Goal: Find specific fact: Find contact information

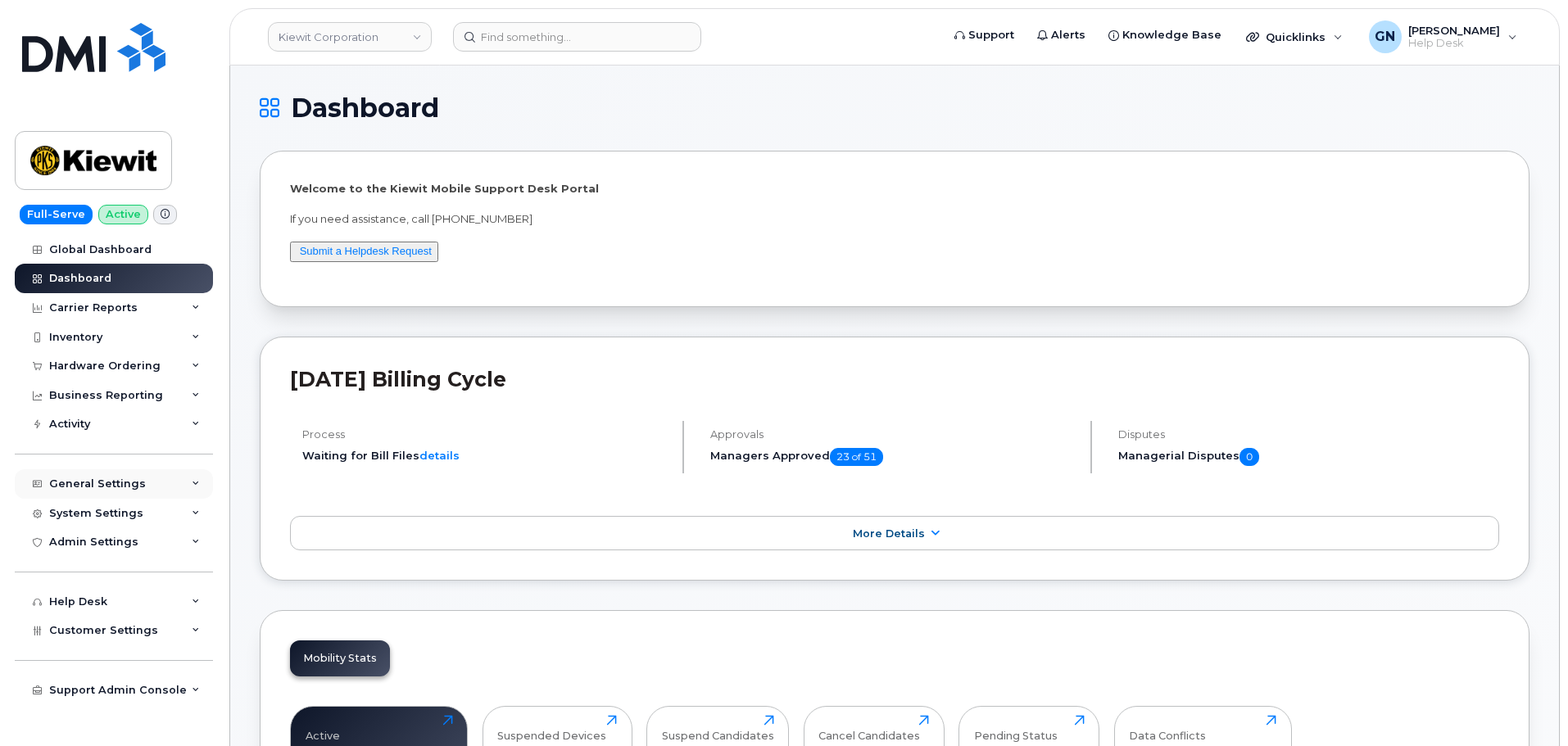
click at [98, 484] on div "General Settings" at bounding box center [97, 484] width 97 height 13
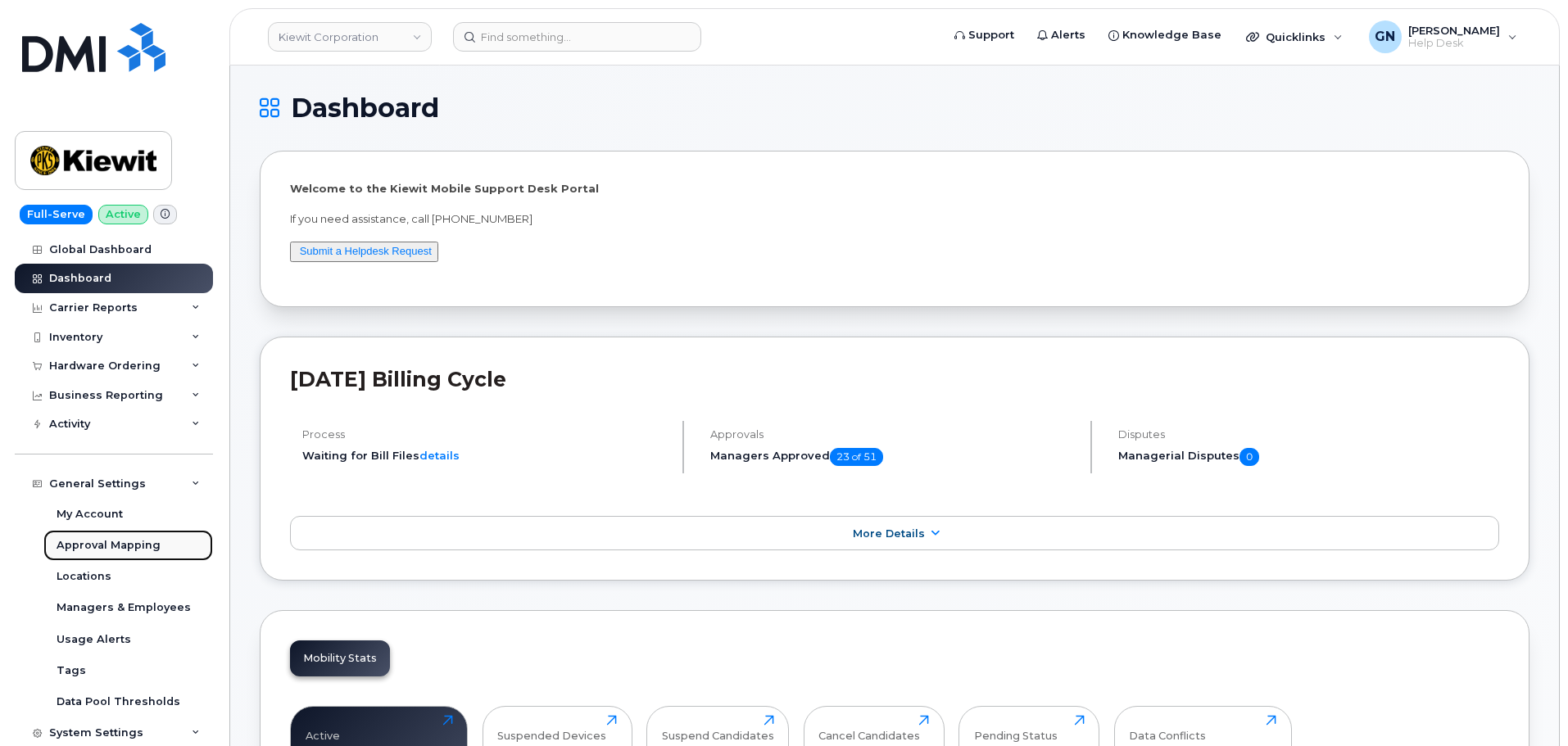
click at [98, 543] on div "Approval Mapping" at bounding box center [108, 545] width 104 height 15
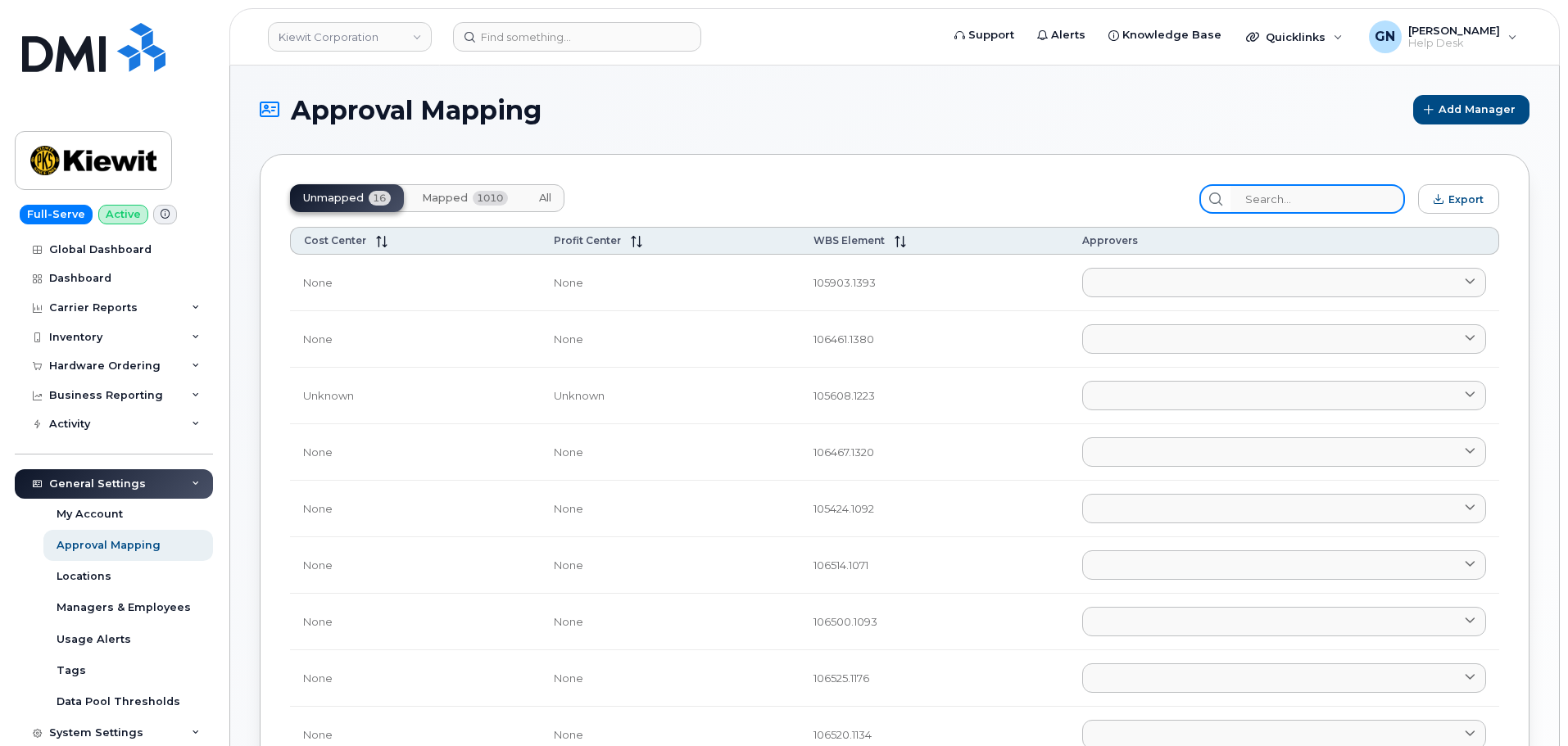
click at [1330, 203] on input "search" at bounding box center [1318, 199] width 175 height 30
paste input "106373.1081"
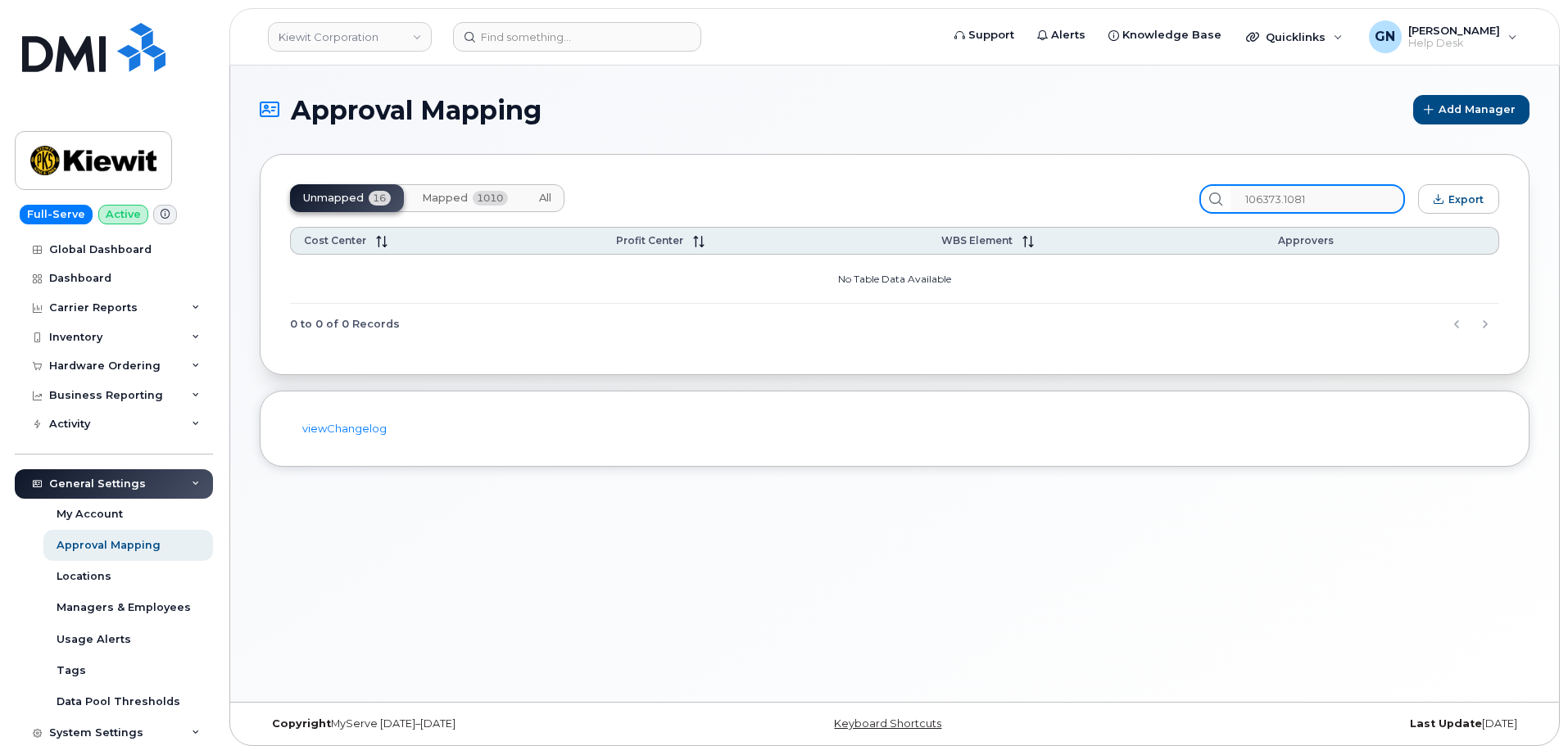
type input "106373.1081"
click at [538, 194] on button "All" at bounding box center [545, 198] width 38 height 28
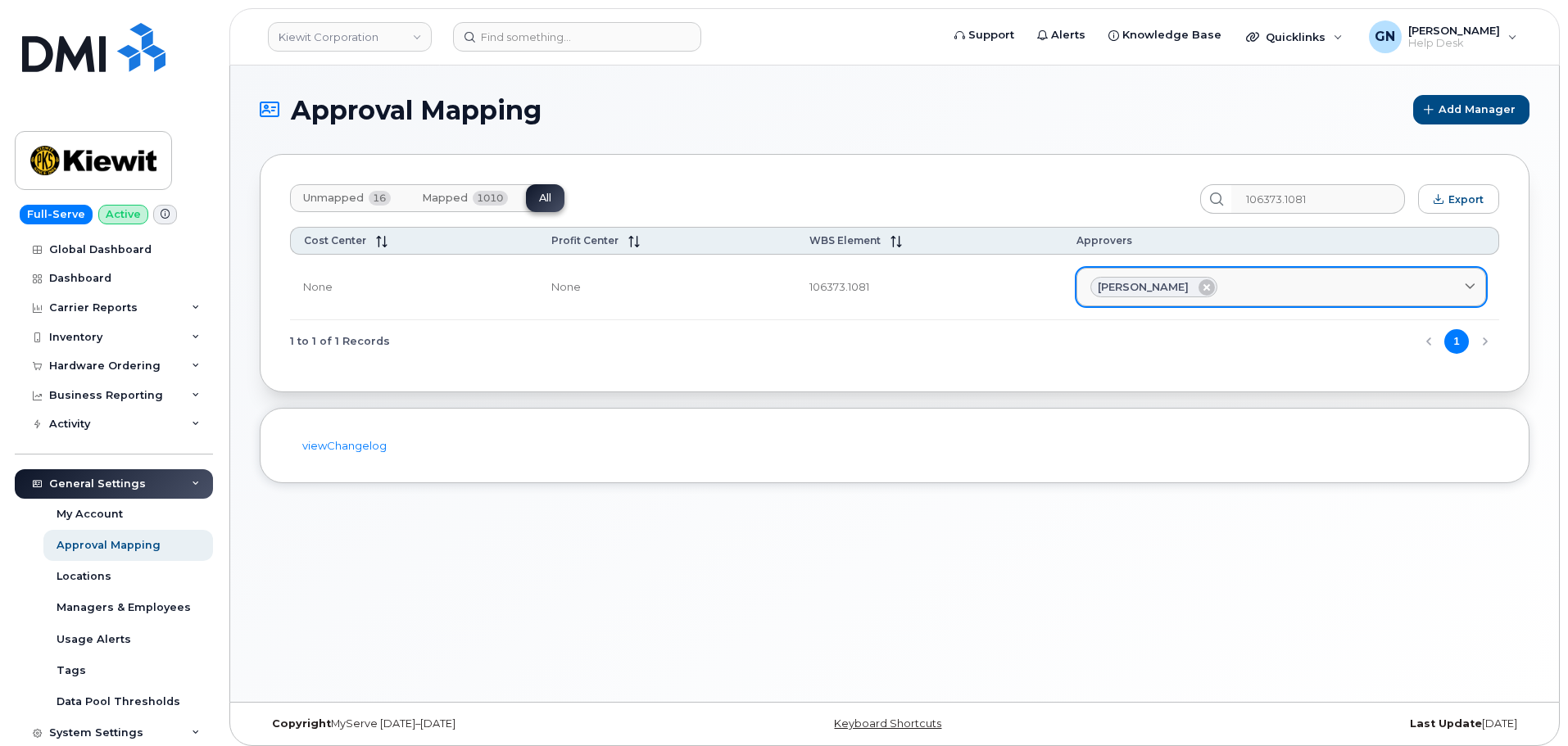
click at [1171, 287] on span "[PERSON_NAME]" at bounding box center [1143, 287] width 91 height 16
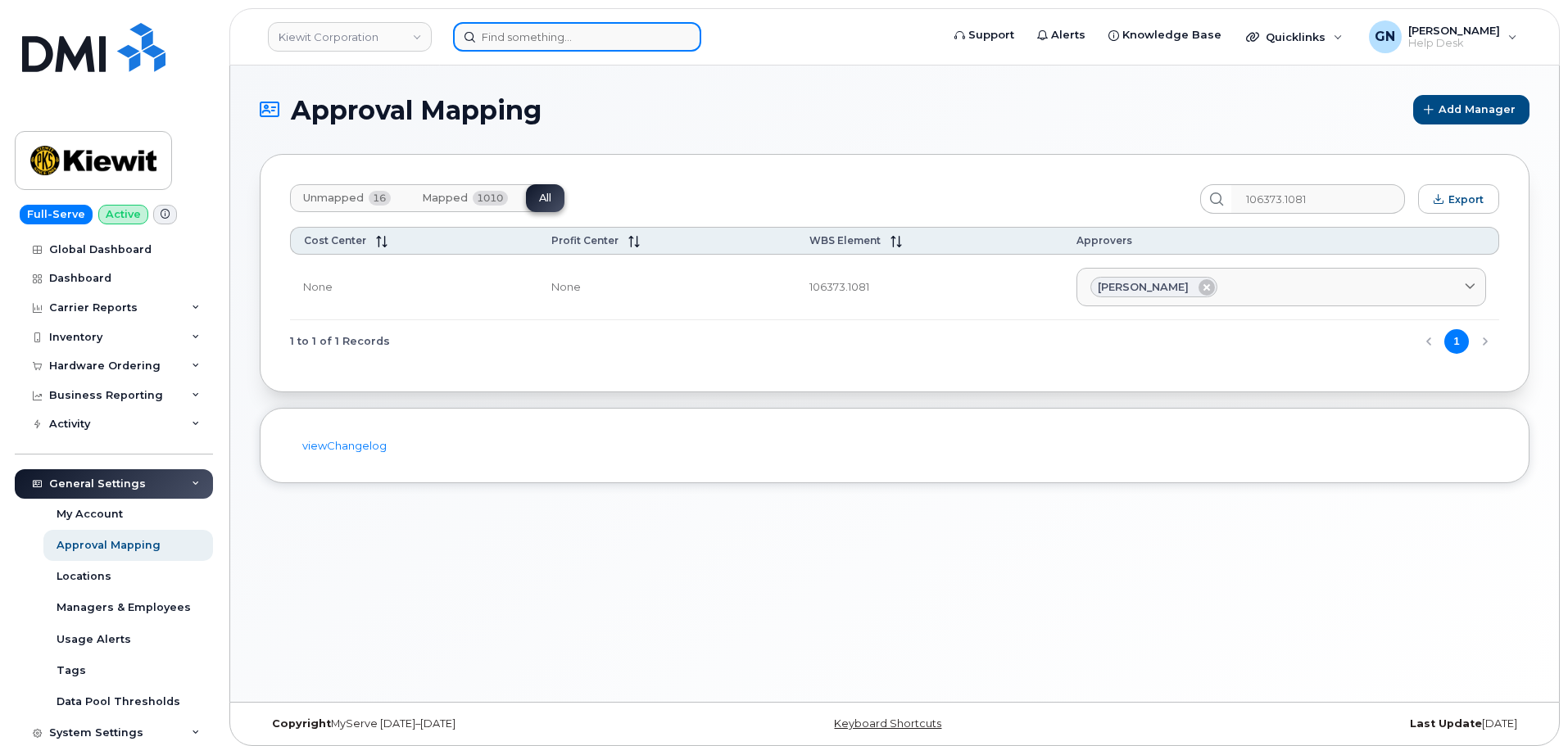
click at [579, 38] on input at bounding box center [577, 37] width 248 height 30
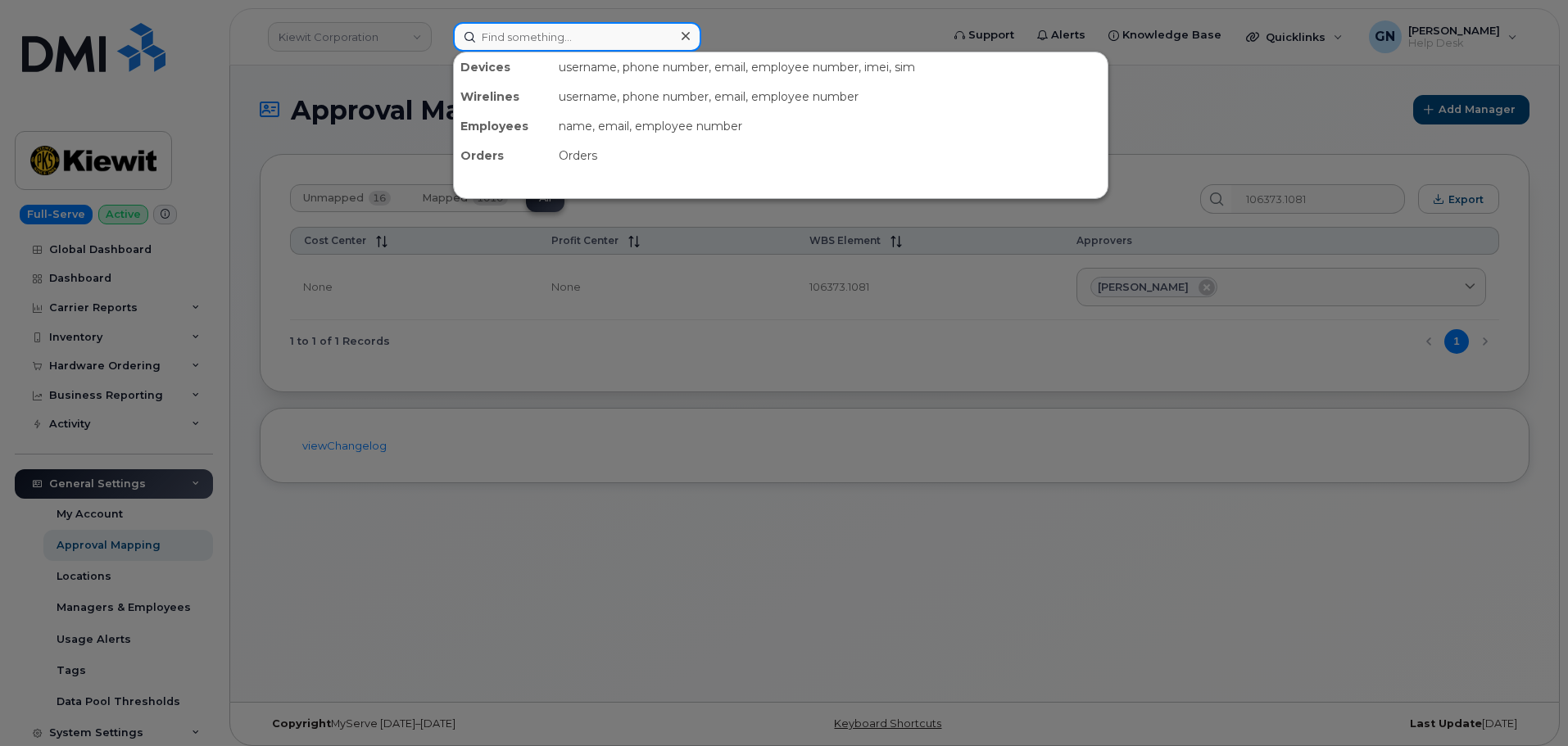
paste input "[PERSON_NAME]"
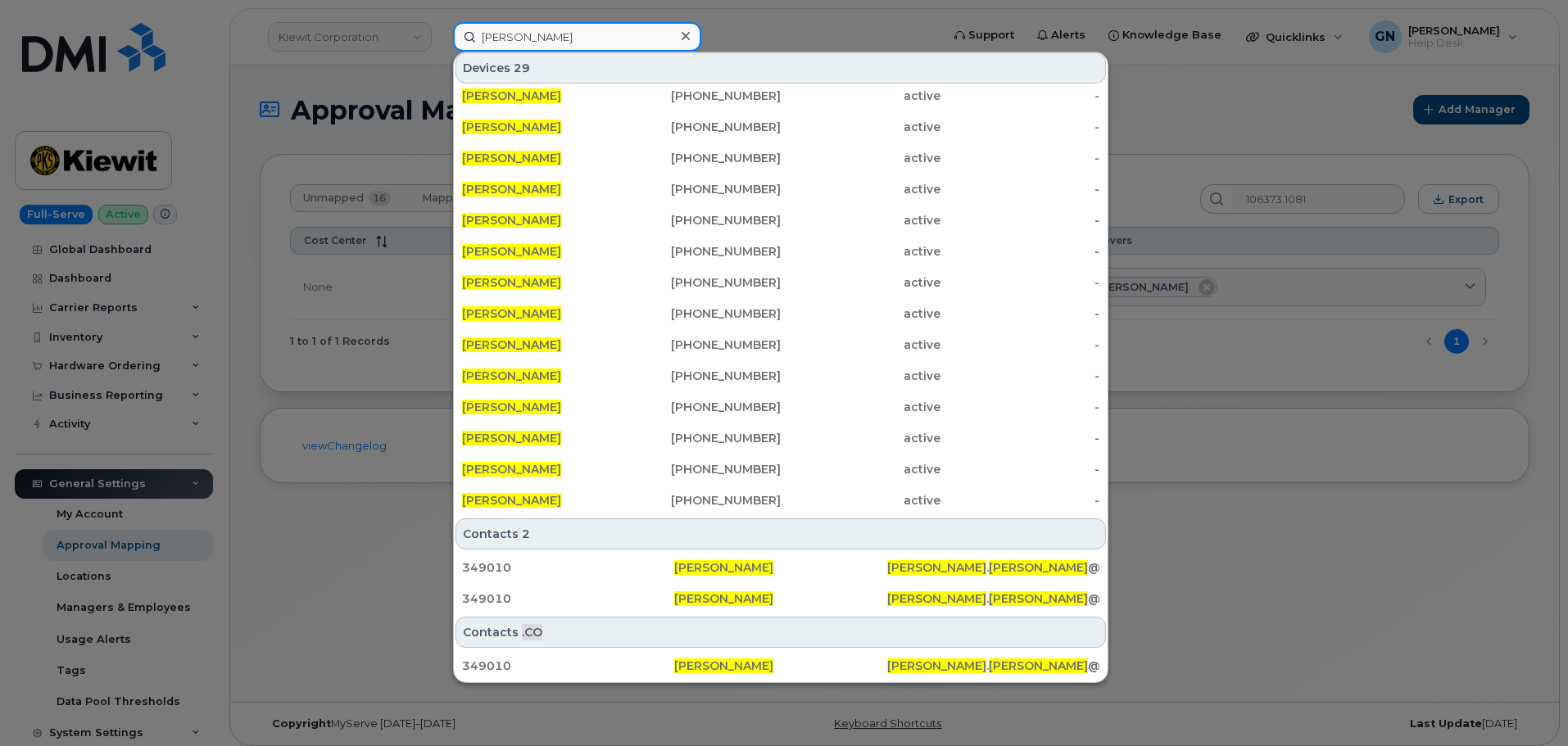
scroll to position [8, 0]
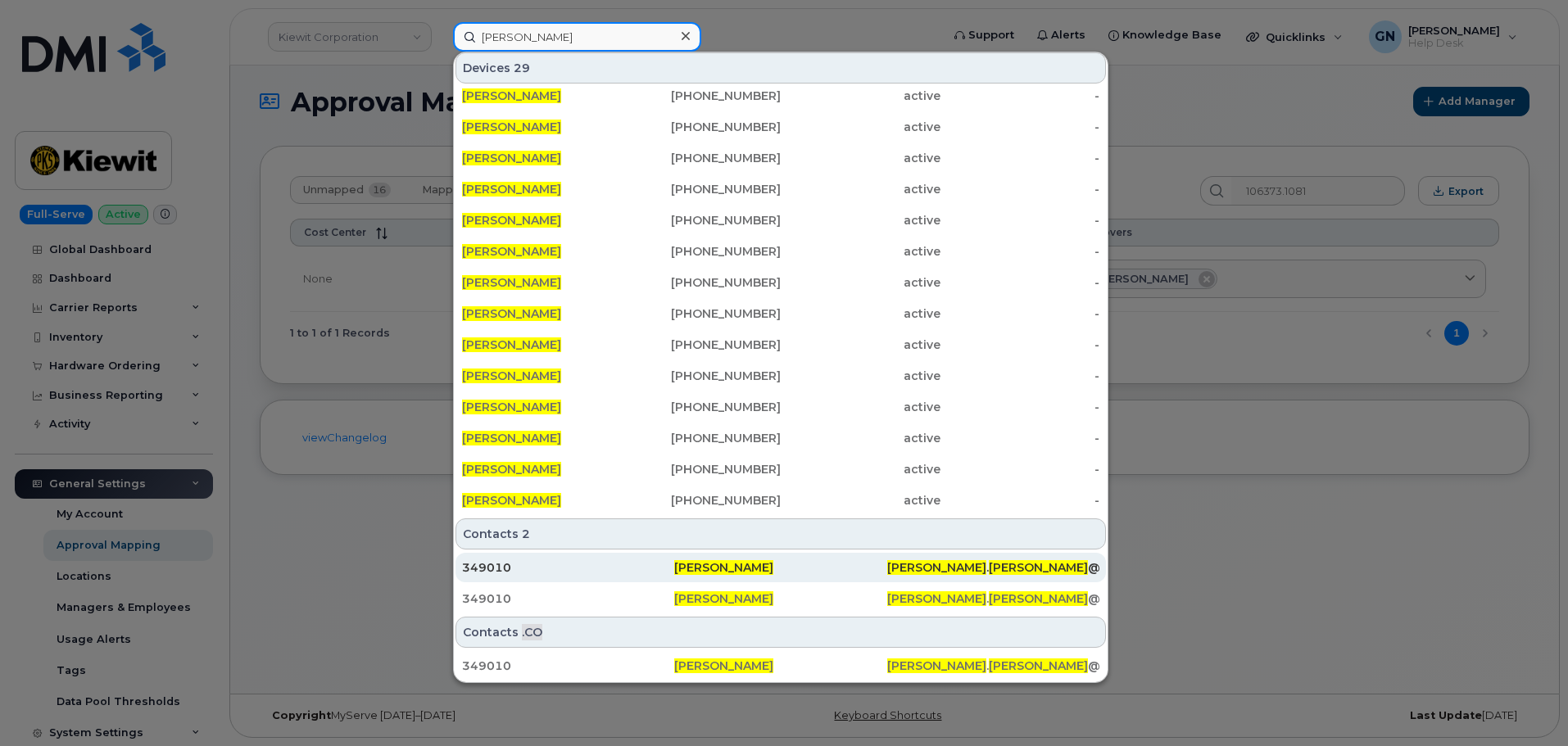
type input "[PERSON_NAME]"
click at [505, 570] on div "349010" at bounding box center [568, 567] width 212 height 17
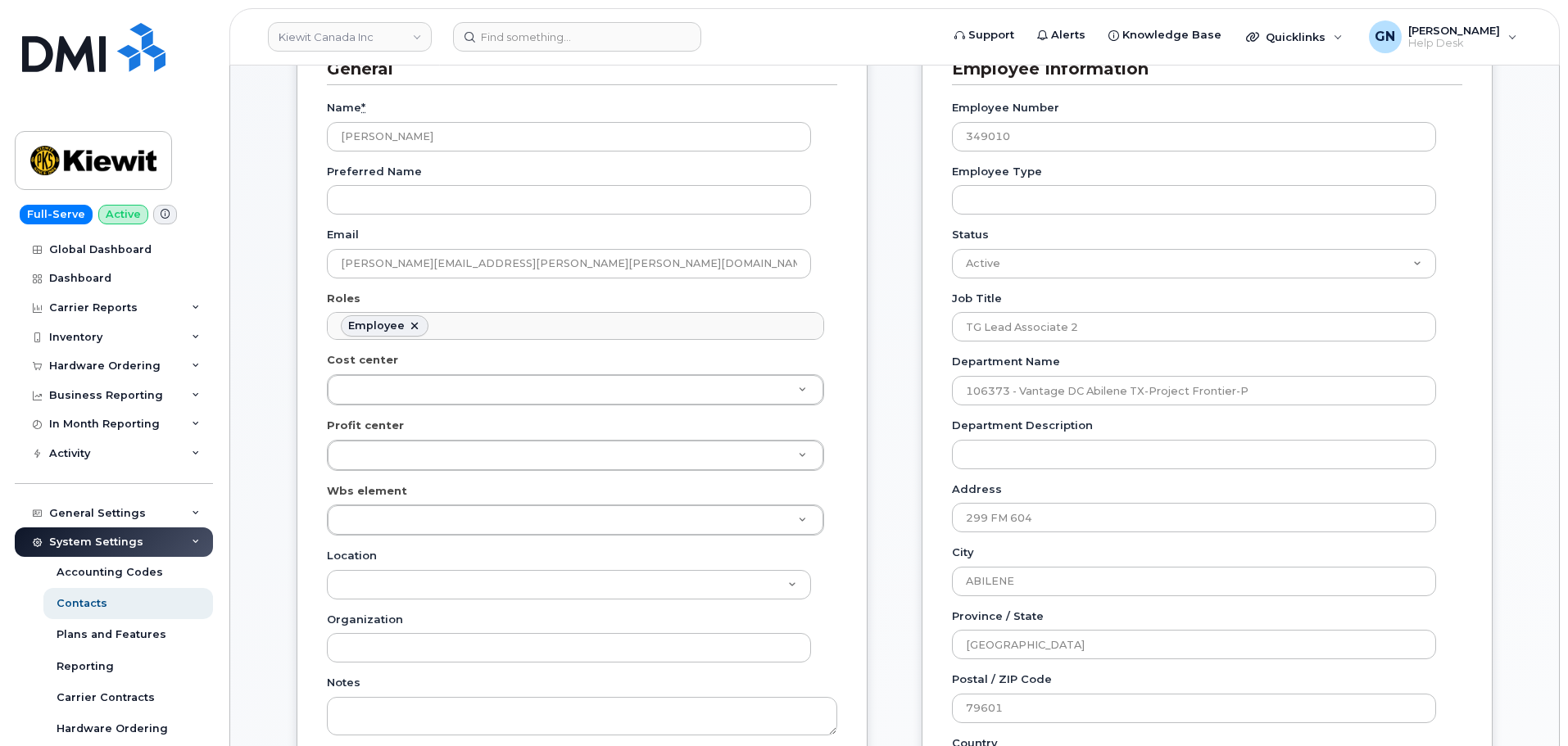
scroll to position [245, 0]
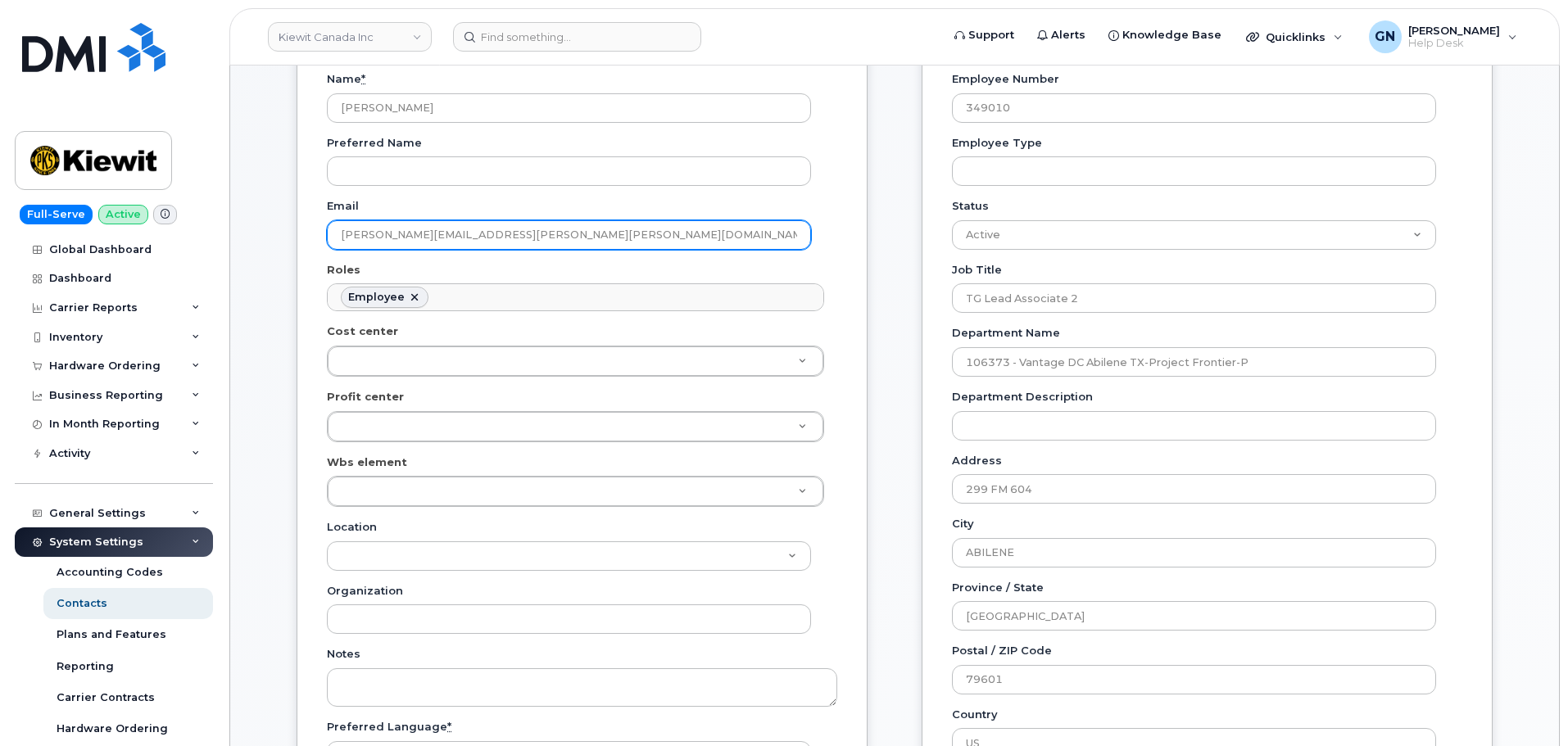
drag, startPoint x: 510, startPoint y: 230, endPoint x: 309, endPoint y: 225, distance: 201.1
click at [309, 225] on div "General Name * [PERSON_NAME] Preferred Name Email [PERSON_NAME][EMAIL_ADDRESS][…" at bounding box center [581, 443] width 571 height 897
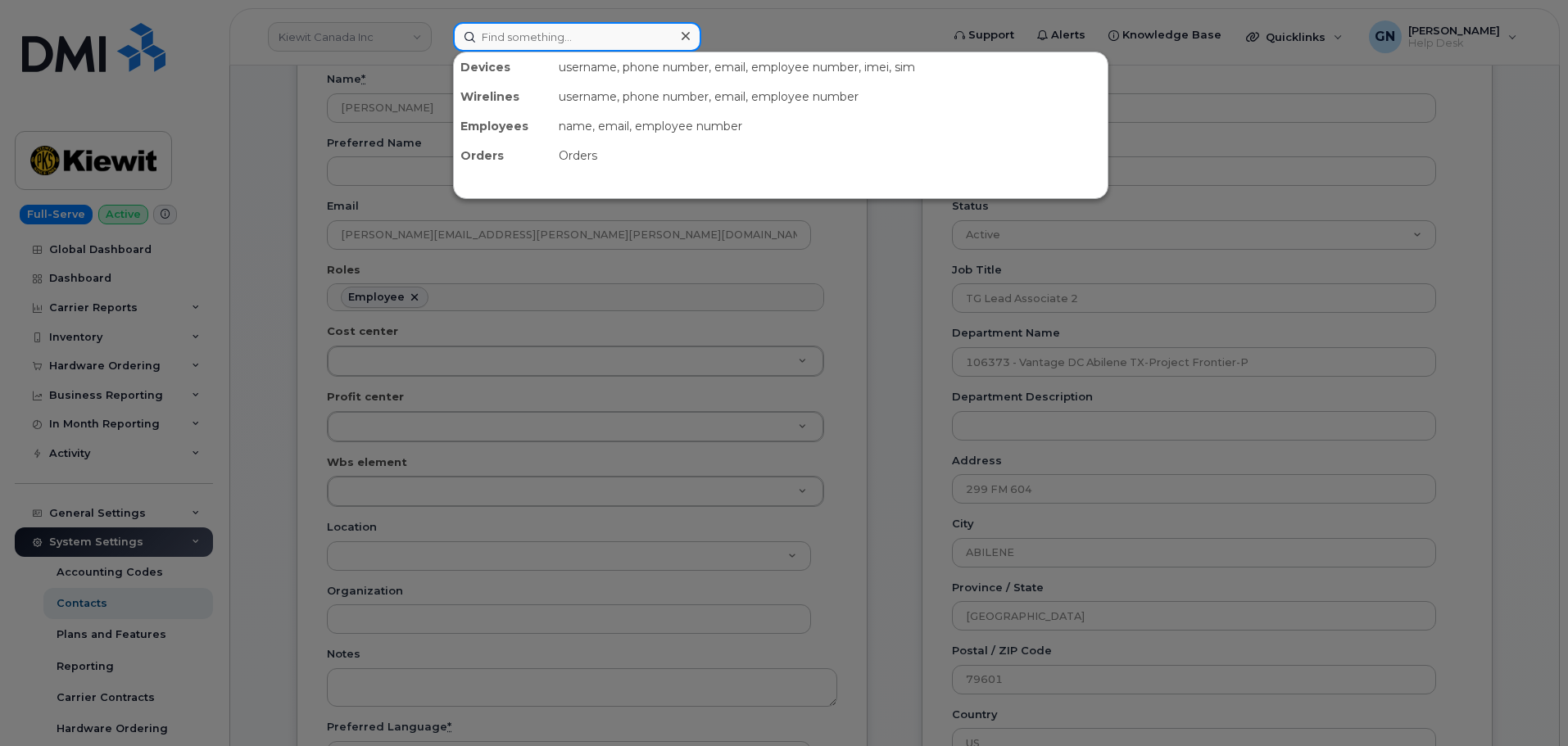
click at [489, 37] on input at bounding box center [577, 37] width 248 height 30
paste input "[PERSON_NAME]"
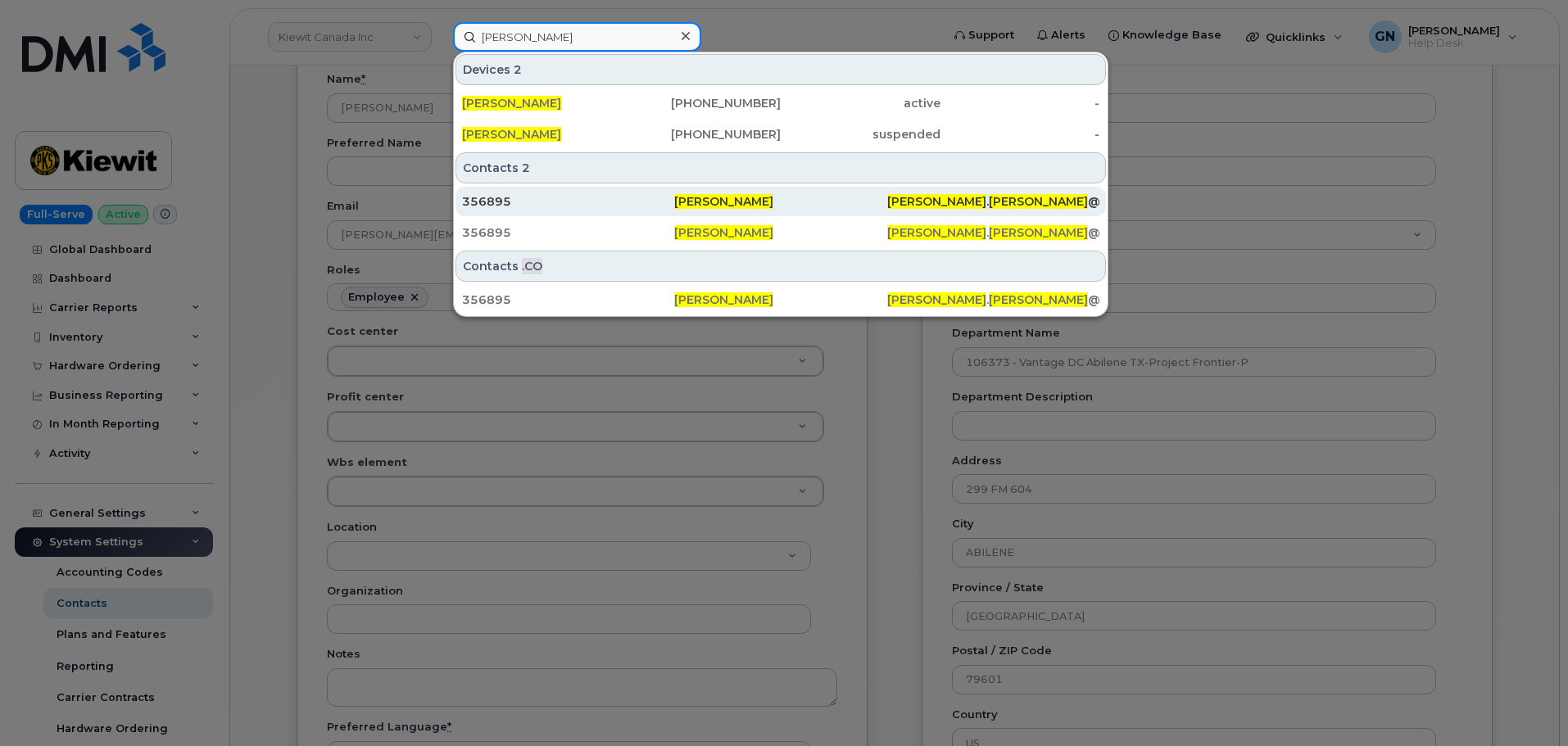
type input "[PERSON_NAME]"
click at [531, 210] on div "356895" at bounding box center [568, 202] width 212 height 30
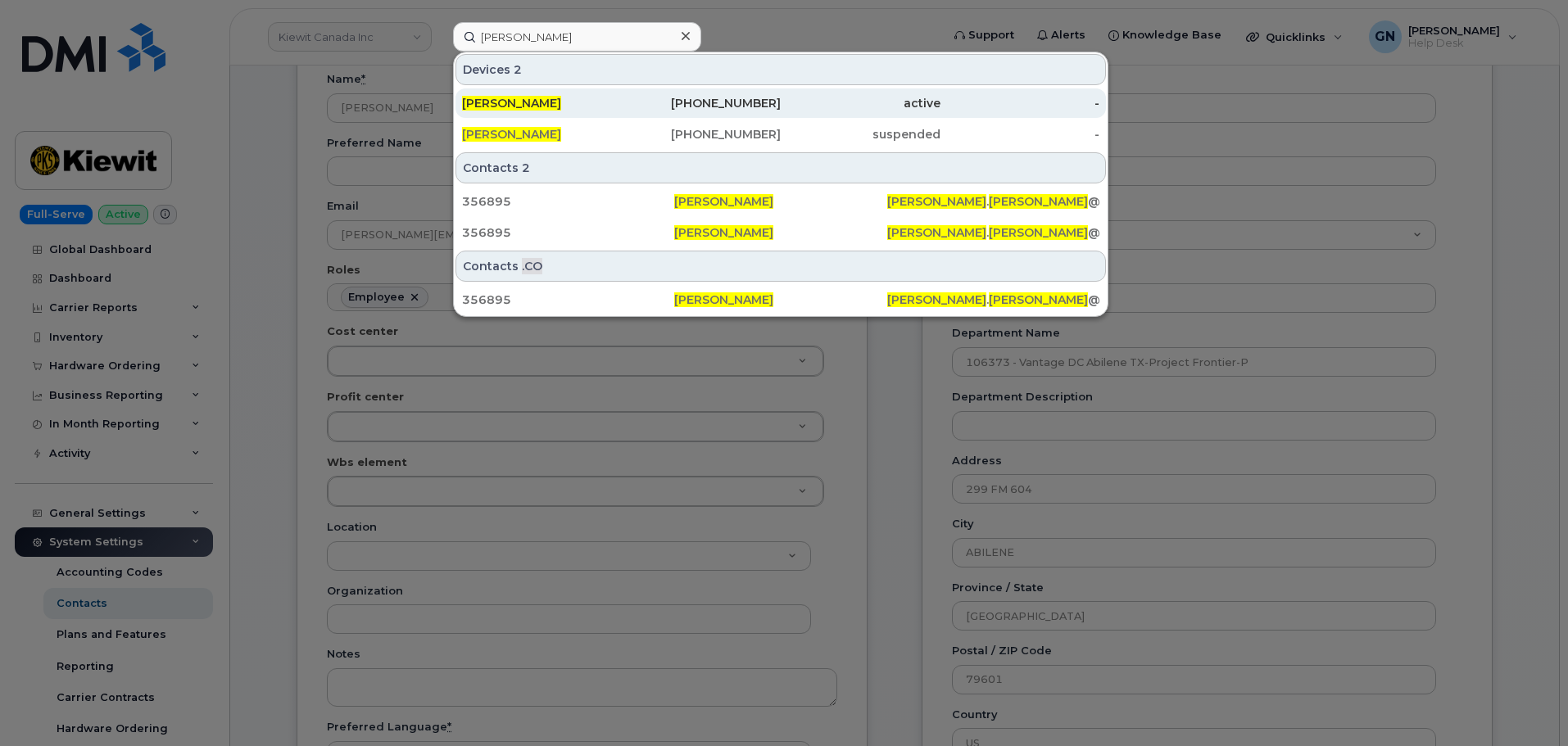
click at [542, 103] on span "[PERSON_NAME]" at bounding box center [511, 103] width 99 height 15
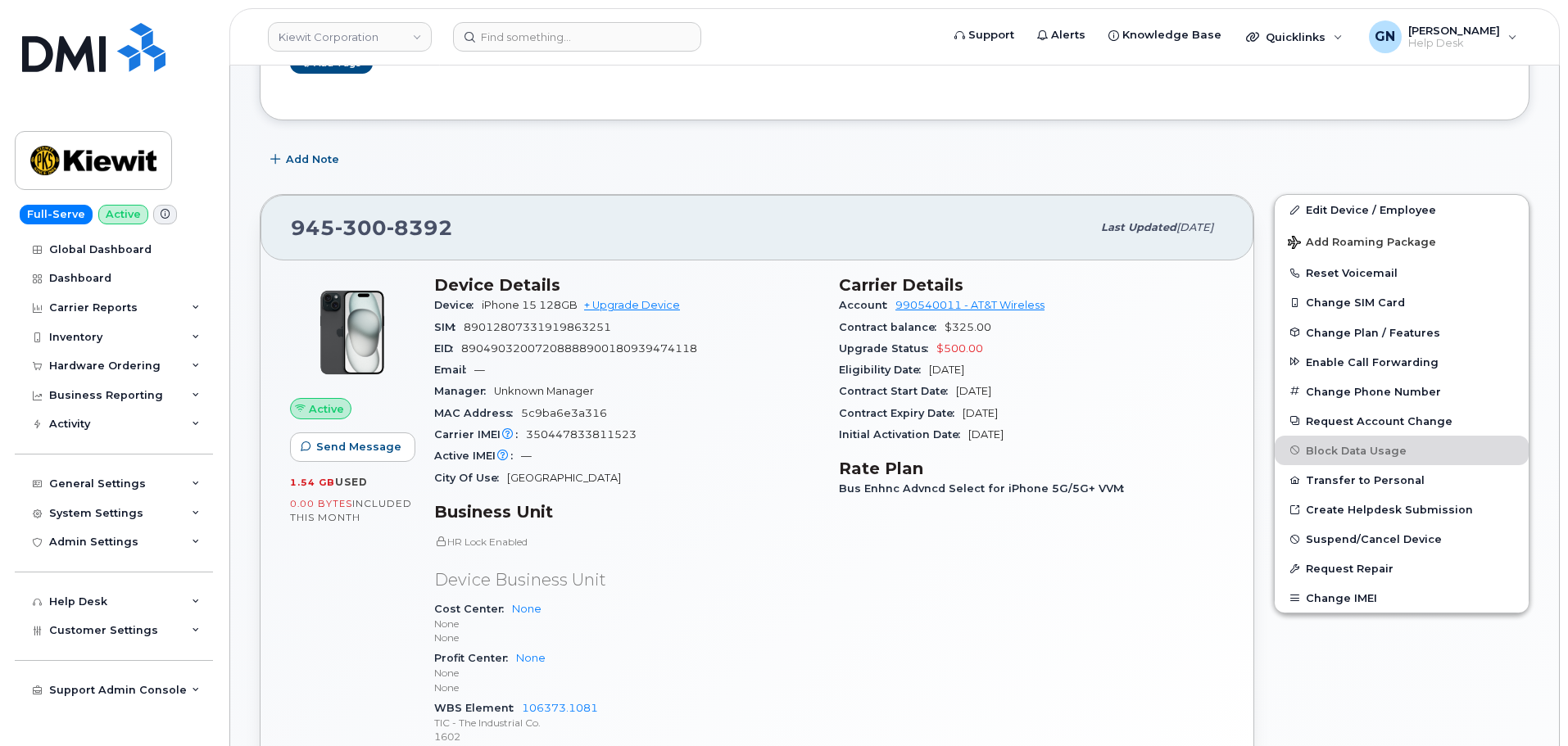
scroll to position [245, 0]
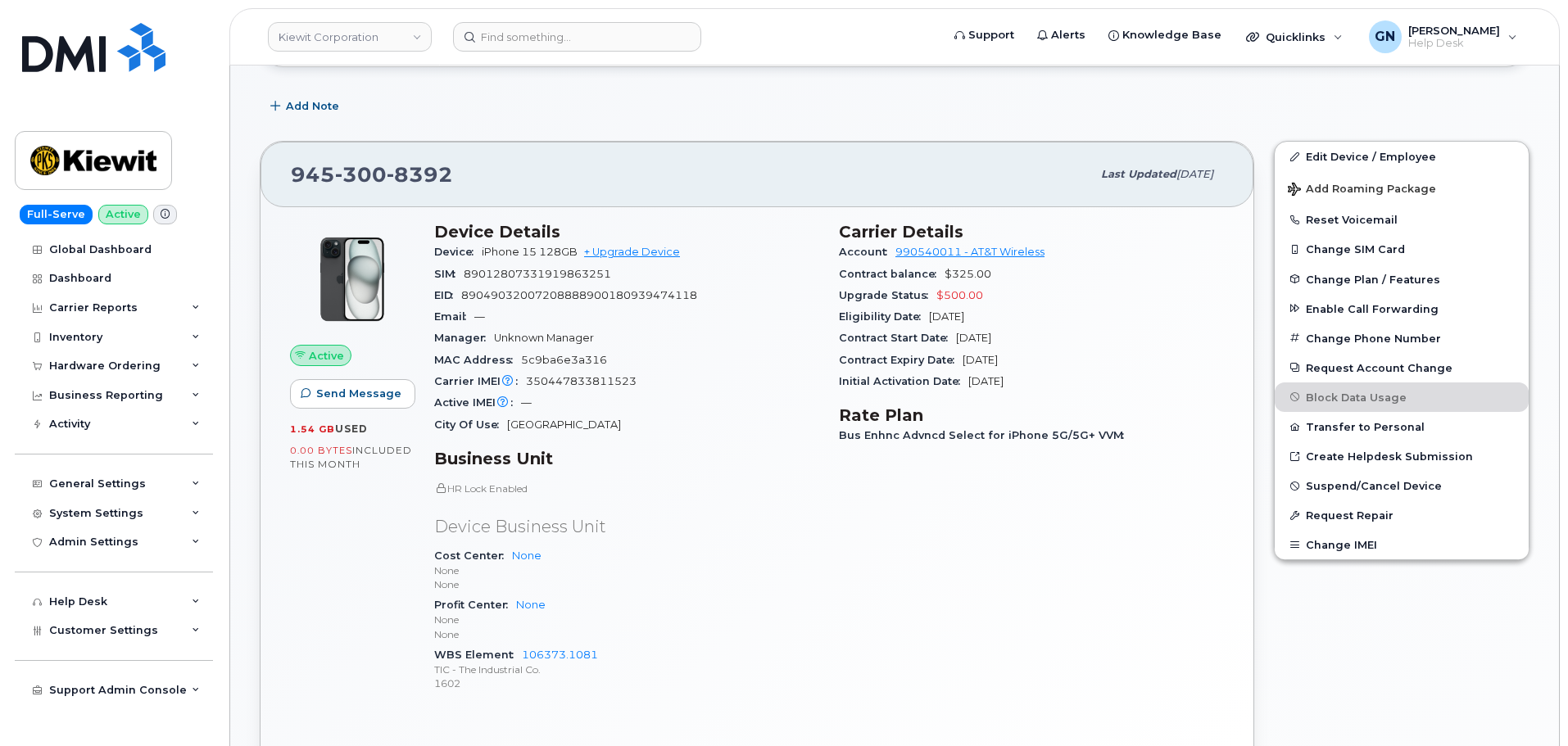
click at [318, 172] on span "945 300 8392" at bounding box center [372, 175] width 163 height 24
drag, startPoint x: 318, startPoint y: 172, endPoint x: 385, endPoint y: 176, distance: 67.1
click at [385, 176] on span "945 300 8392" at bounding box center [372, 175] width 163 height 24
copy span "945 300 8392"
click at [68, 147] on img at bounding box center [94, 161] width 126 height 47
